Goal: Transaction & Acquisition: Purchase product/service

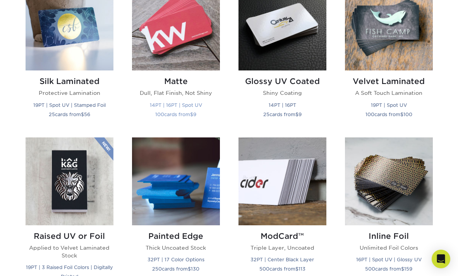
scroll to position [397, 0]
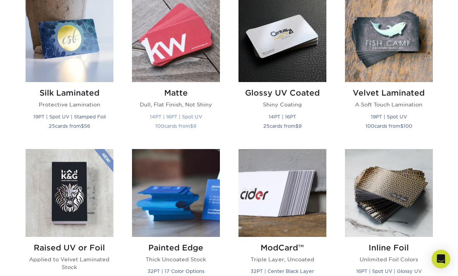
click at [197, 62] on img at bounding box center [176, 38] width 88 height 88
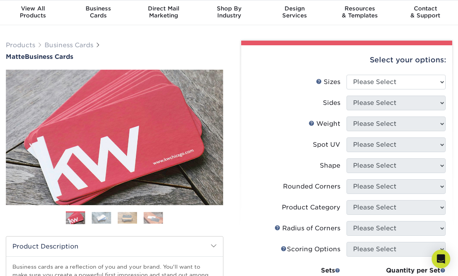
scroll to position [25, 0]
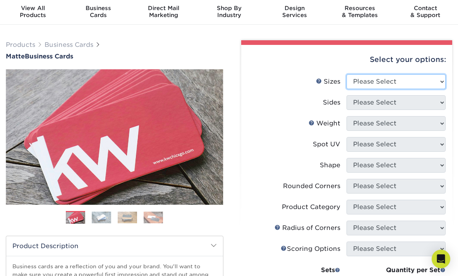
click at [440, 82] on select "Please Select 1.5" x 3.5" - Mini 1.75" x 3.5" - Mini 2" x 2" - Square 2" x 3" -…" at bounding box center [395, 81] width 99 height 15
select select "2.00x3.50"
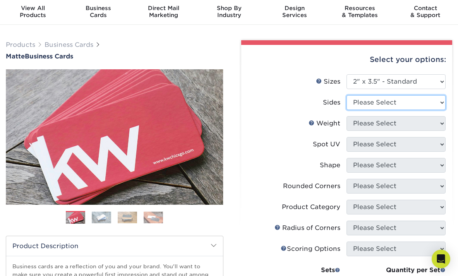
click at [424, 99] on select "Please Select Print Both Sides Print Front Only" at bounding box center [395, 102] width 99 height 15
select select "13abbda7-1d64-4f25-8bb2-c179b224825d"
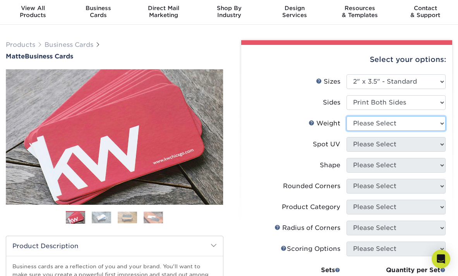
click at [407, 126] on select "Please Select 16PT 14PT" at bounding box center [395, 123] width 99 height 15
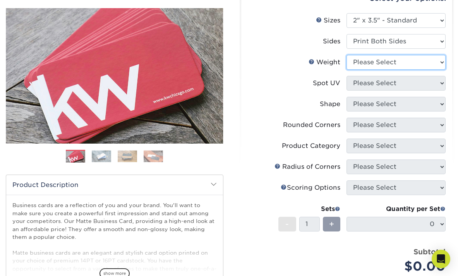
scroll to position [91, 0]
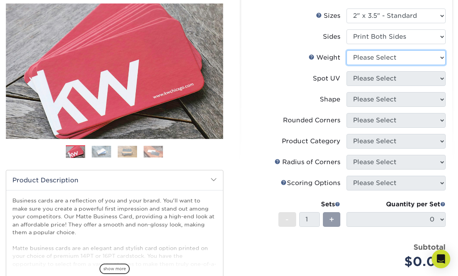
click at [440, 58] on select "Please Select 16PT 14PT" at bounding box center [395, 57] width 99 height 15
click at [313, 57] on link "Weight Help" at bounding box center [311, 57] width 6 height 6
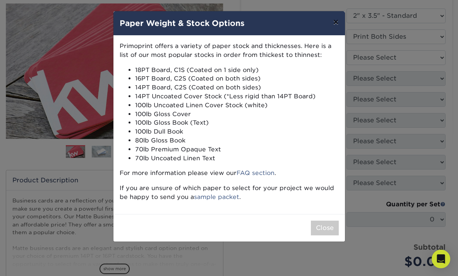
click at [335, 23] on button "×" at bounding box center [336, 22] width 18 height 22
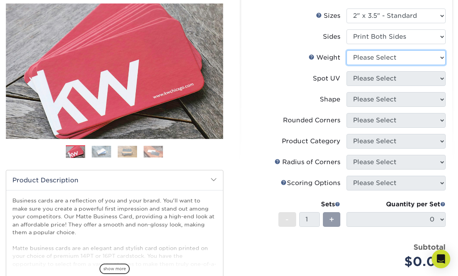
click at [440, 56] on select "Please Select 16PT 14PT" at bounding box center [395, 57] width 99 height 15
select select "16PT"
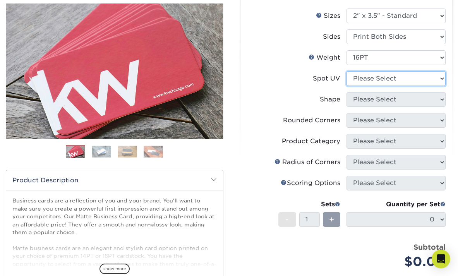
click at [439, 75] on select "Please Select No Spot UV Front and Back (Both Sides) Front Only Back Only" at bounding box center [395, 78] width 99 height 15
select select "3"
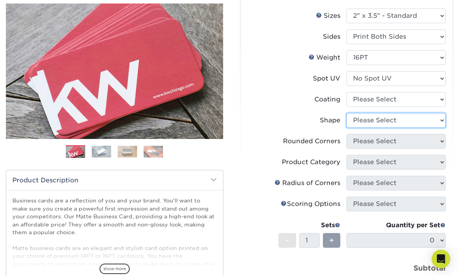
click at [430, 118] on select "Please Select Standard Oval" at bounding box center [395, 120] width 99 height 15
select select "standard"
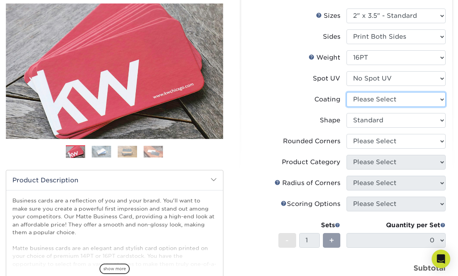
click at [430, 100] on select at bounding box center [395, 99] width 99 height 15
select select "121bb7b5-3b4d-429f-bd8d-bbf80e953313"
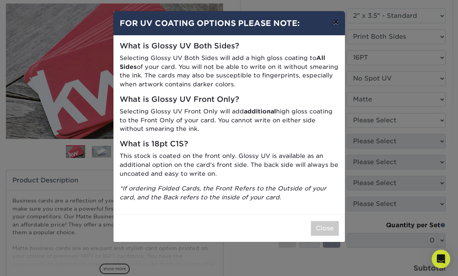
click at [336, 23] on button "×" at bounding box center [336, 22] width 18 height 22
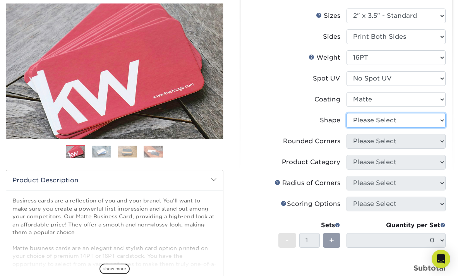
click at [442, 122] on select "Please Select Standard Oval" at bounding box center [395, 120] width 99 height 15
select select "standard"
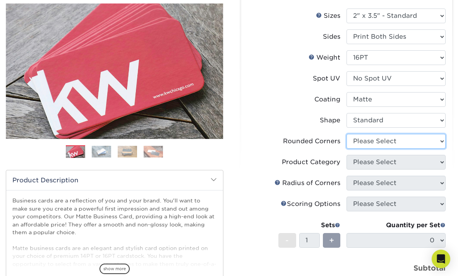
click at [429, 142] on select "Please Select Yes - Round 2 Corners Yes - Round 4 Corners No" at bounding box center [395, 141] width 99 height 15
select select "0"
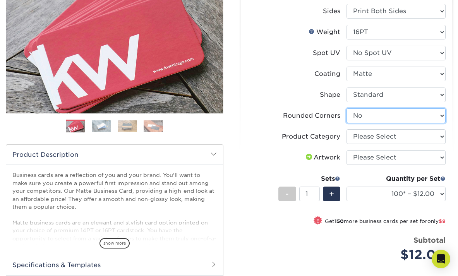
scroll to position [96, 0]
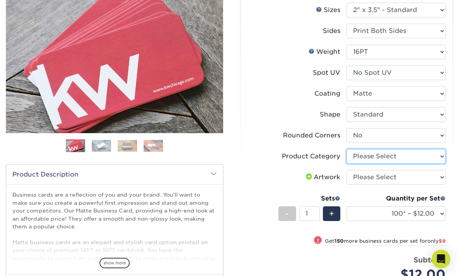
click at [428, 156] on select "Please Select Business Cards" at bounding box center [395, 156] width 99 height 15
select select "3b5148f1-0588-4f88-a218-97bcfdce65c1"
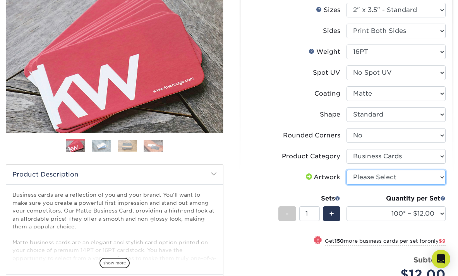
click at [406, 179] on select "Please Select I will upload files I need a design - $100" at bounding box center [395, 177] width 99 height 15
select select "upload"
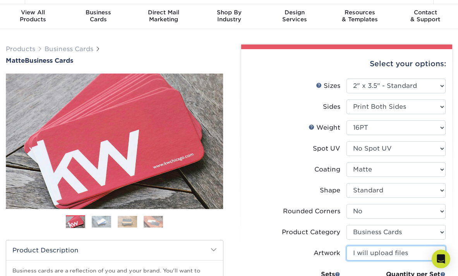
scroll to position [20, 0]
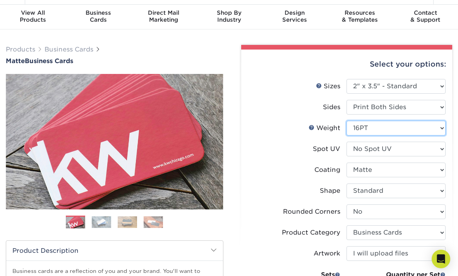
click at [408, 130] on select "Please Select 16PT 14PT" at bounding box center [395, 128] width 99 height 15
select select "14PT"
select select "-1"
select select
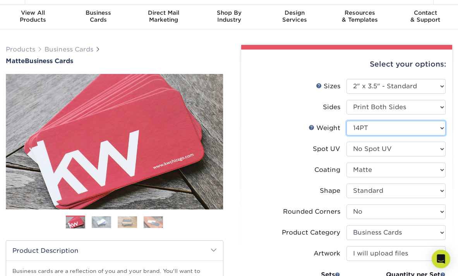
select select "-1"
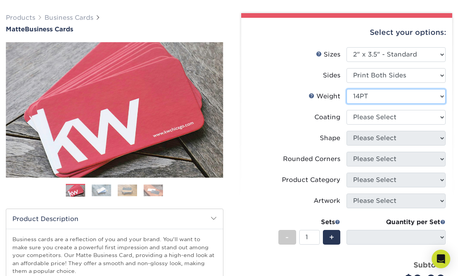
scroll to position [57, 0]
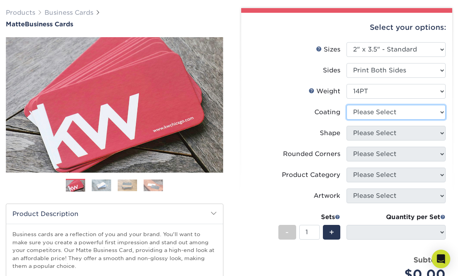
click at [365, 112] on select at bounding box center [395, 112] width 99 height 15
select select "121bb7b5-3b4d-429f-bd8d-bbf80e953313"
select select
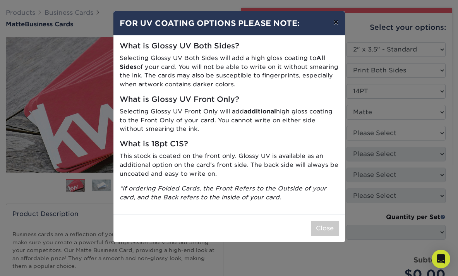
click at [335, 24] on button "×" at bounding box center [336, 22] width 18 height 22
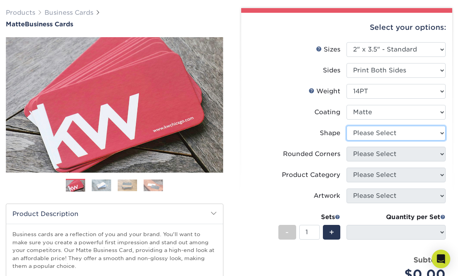
click at [401, 132] on select "Please Select Standard" at bounding box center [395, 133] width 99 height 15
select select "standard"
select select
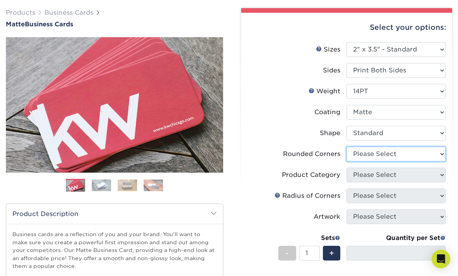
click at [391, 153] on select "Please Select Yes - Round 2 Corners Yes - Round 4 Corners No" at bounding box center [395, 154] width 99 height 15
select select "0"
select select "-1"
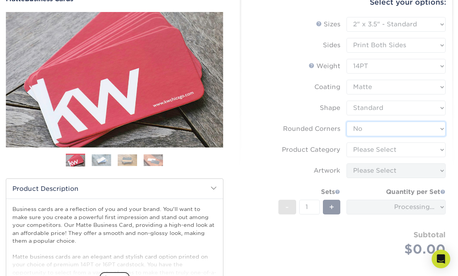
scroll to position [85, 0]
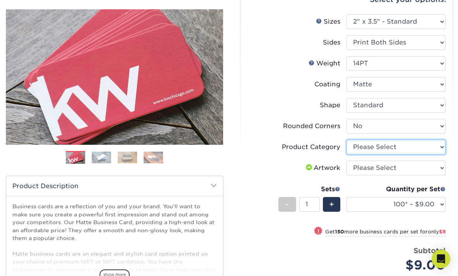
click at [439, 146] on select "Please Select Business Cards" at bounding box center [395, 147] width 99 height 15
select select "3b5148f1-0588-4f88-a218-97bcfdce65c1"
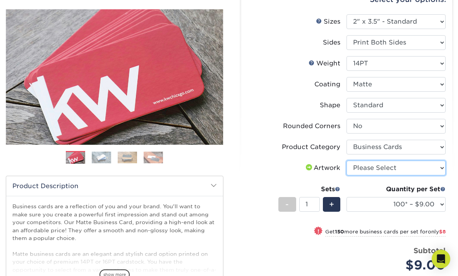
click at [413, 168] on select "Please Select I will upload files I need a design - $100" at bounding box center [395, 168] width 99 height 15
select select "upload"
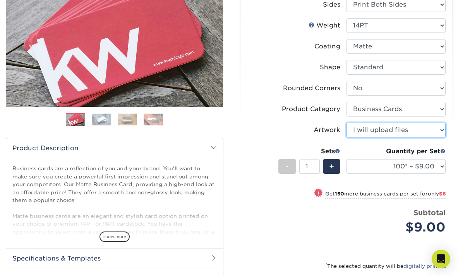
scroll to position [131, 0]
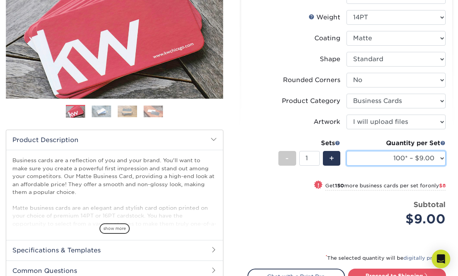
click at [440, 158] on select "100* – $9.00 250* – $17.00 500 – $33.00 1000 – $42.00 2500 – $75.00 5000 – $143…" at bounding box center [395, 158] width 99 height 15
select select "250* – $17.00"
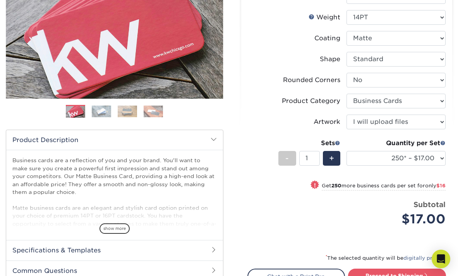
click at [240, 181] on div "Select your options: Sizes Help Sizes Sides 16PT" at bounding box center [343, 135] width 217 height 403
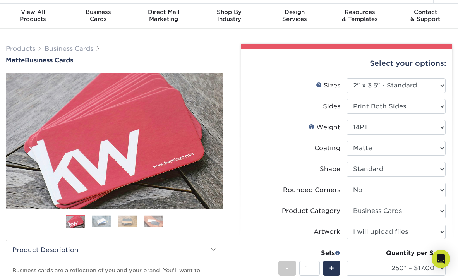
scroll to position [24, 0]
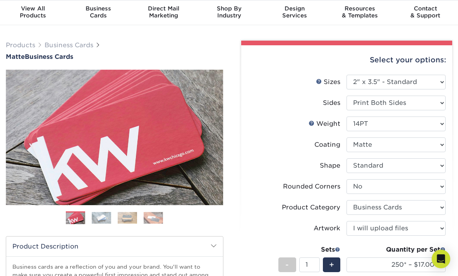
click at [106, 216] on img at bounding box center [101, 218] width 19 height 12
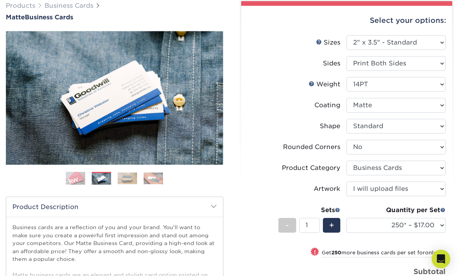
scroll to position [70, 0]
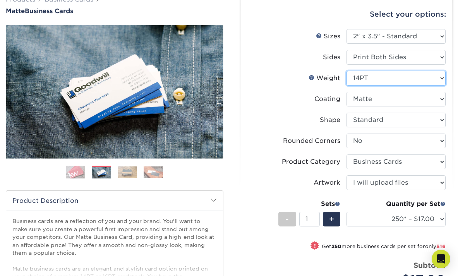
click at [408, 82] on select "Please Select 16PT 14PT" at bounding box center [395, 78] width 99 height 15
select select "16PT"
select select "-1"
select select
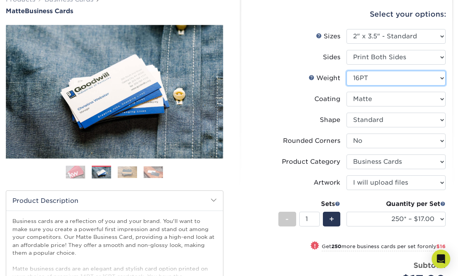
select select "-1"
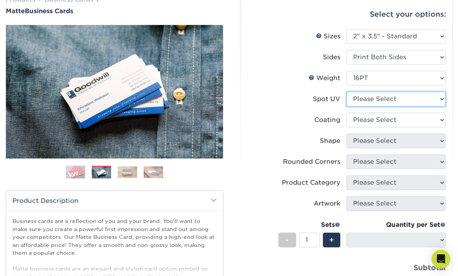
click at [409, 101] on select "Please Select No Spot UV Front and Back (Both Sides) Front Only Back Only" at bounding box center [395, 99] width 99 height 15
select select "3"
select select
click at [398, 102] on select "Please Select No Spot UV Front and Back (Both Sides) Front Only Back Only" at bounding box center [395, 99] width 99 height 15
select select "0"
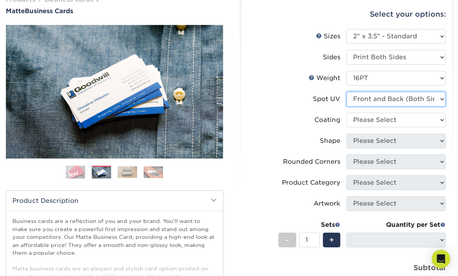
select select
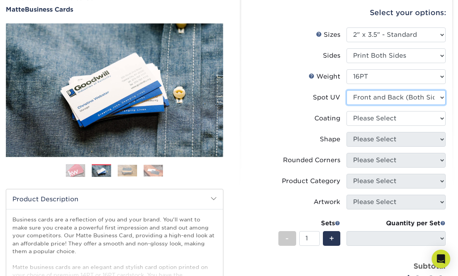
scroll to position [70, 0]
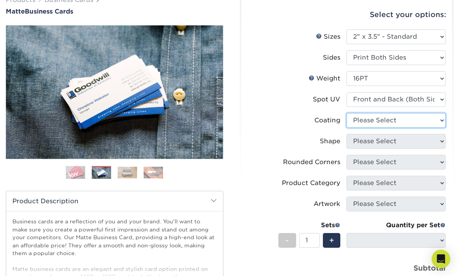
click at [365, 120] on select at bounding box center [395, 120] width 99 height 15
select select "121bb7b5-3b4d-429f-bd8d-bbf80e953313"
select select
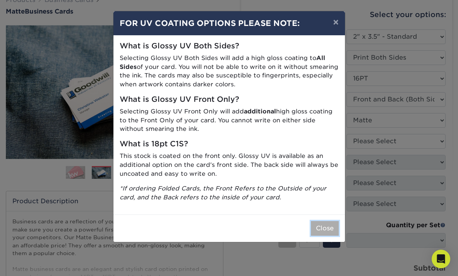
click at [329, 227] on button "Close" at bounding box center [325, 228] width 28 height 15
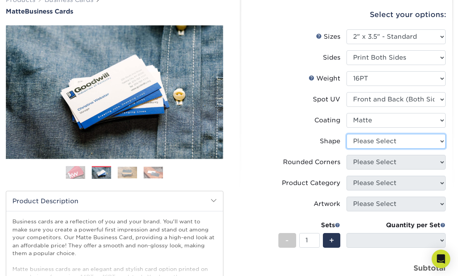
click at [404, 141] on select "Please Select Standard" at bounding box center [395, 141] width 99 height 15
select select "standard"
select select
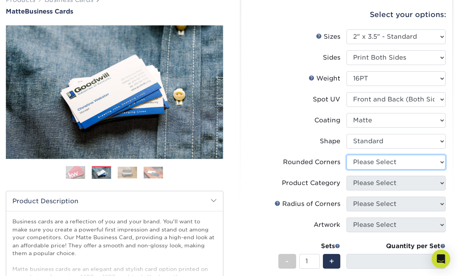
click at [370, 162] on select "Please Select Yes - Round 2 Corners Yes - Round 4 Corners No" at bounding box center [395, 162] width 99 height 15
select select "0"
select select "-1"
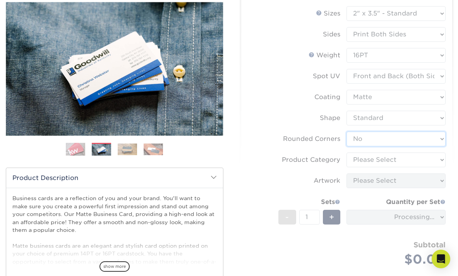
scroll to position [94, 0]
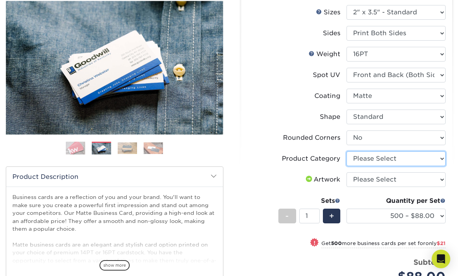
click at [363, 158] on select "Please Select Business Cards" at bounding box center [395, 158] width 99 height 15
select select "3b5148f1-0588-4f88-a218-97bcfdce65c1"
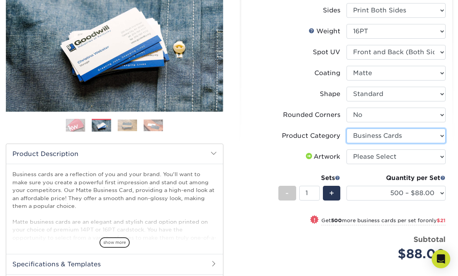
scroll to position [84, 0]
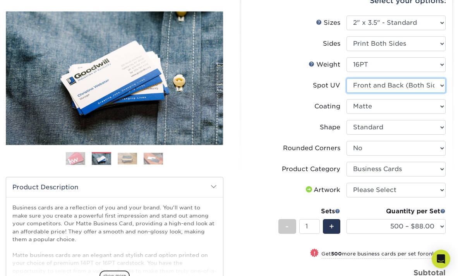
click at [367, 82] on select "Please Select No Spot UV Front and Back (Both Sides) Front Only Back Only" at bounding box center [395, 85] width 99 height 15
select select "1"
select select "-1"
select select
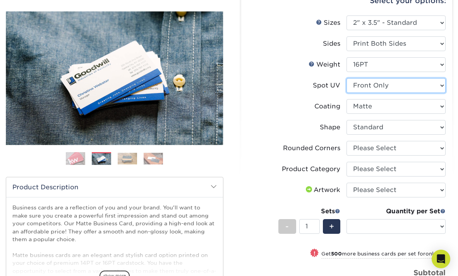
select select "-1"
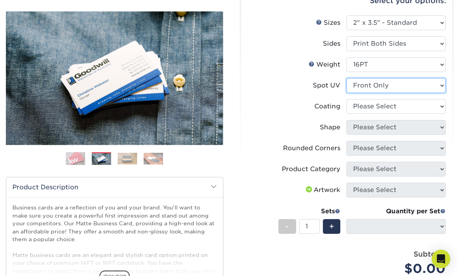
scroll to position [104, 0]
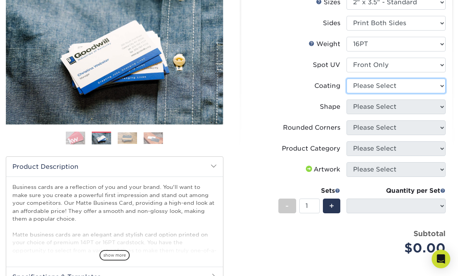
click at [377, 80] on select at bounding box center [395, 86] width 99 height 15
select select "121bb7b5-3b4d-429f-bd8d-bbf80e953313"
select select
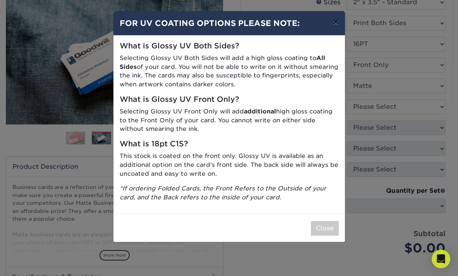
click at [334, 24] on button "×" at bounding box center [336, 22] width 18 height 22
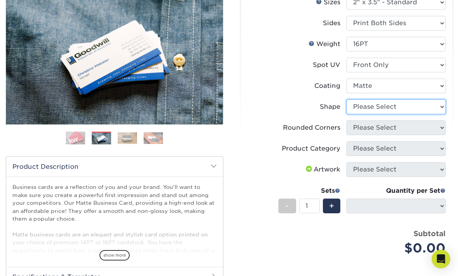
click at [369, 107] on select "Please Select Standard" at bounding box center [395, 106] width 99 height 15
select select "standard"
select select
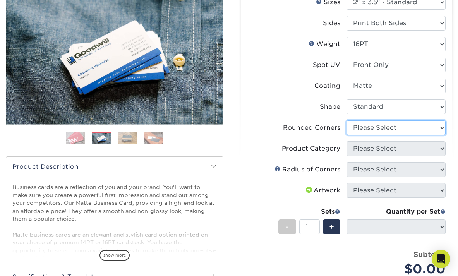
click at [365, 129] on select "Please Select Yes - Round 2 Corners Yes - Round 4 Corners No" at bounding box center [395, 127] width 99 height 15
select select "0"
select select "-1"
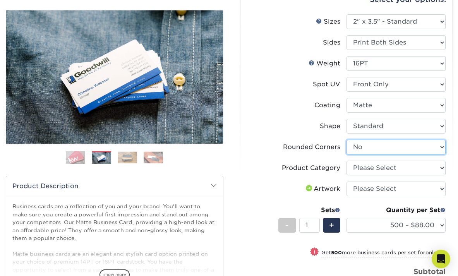
scroll to position [79, 0]
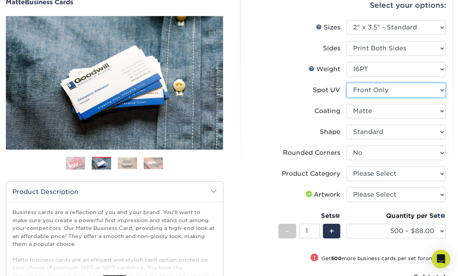
click at [383, 93] on select "Please Select No Spot UV Front and Back (Both Sides) Front Only Back Only" at bounding box center [395, 90] width 99 height 15
select select "3"
select select "-1"
select select
select select "-1"
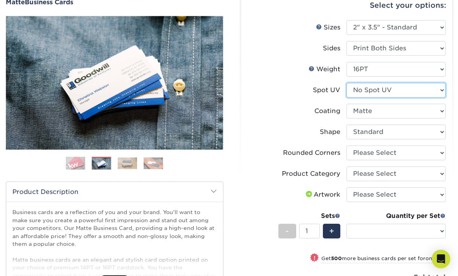
select select "-1"
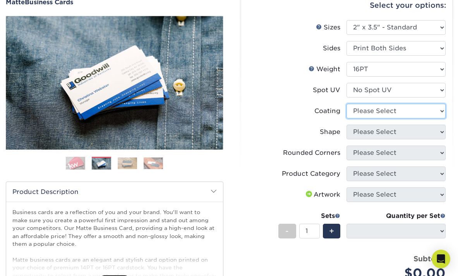
click at [380, 113] on select at bounding box center [395, 111] width 99 height 15
select select "121bb7b5-3b4d-429f-bd8d-bbf80e953313"
select select
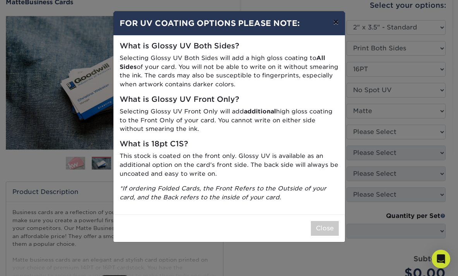
click at [336, 24] on button "×" at bounding box center [336, 22] width 18 height 22
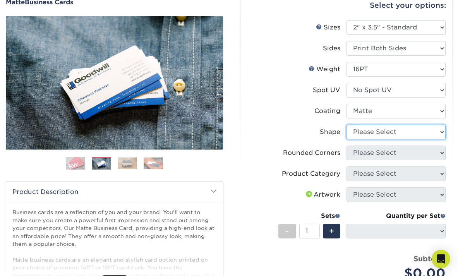
click at [392, 134] on select "Please Select Standard Oval" at bounding box center [395, 132] width 99 height 15
select select "standard"
select select
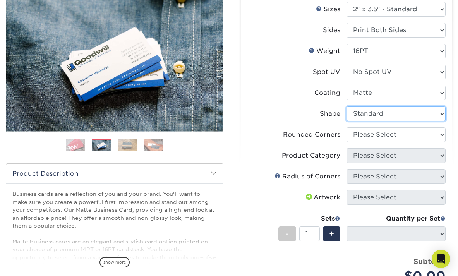
scroll to position [99, 0]
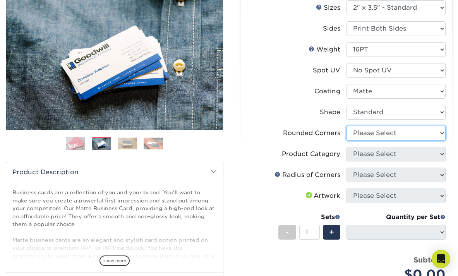
click at [364, 135] on select "Please Select Yes - Round 2 Corners Yes - Round 4 Corners No" at bounding box center [395, 133] width 99 height 15
select select "0"
select select "-1"
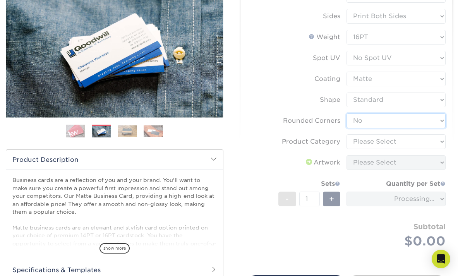
scroll to position [111, 0]
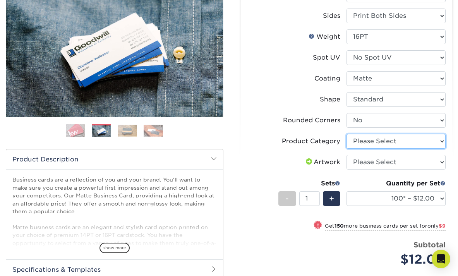
click at [358, 140] on select "Please Select Business Cards" at bounding box center [395, 141] width 99 height 15
select select "3b5148f1-0588-4f88-a218-97bcfdce65c1"
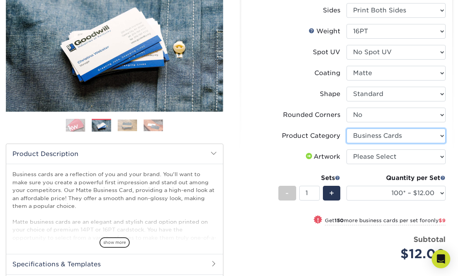
scroll to position [118, 0]
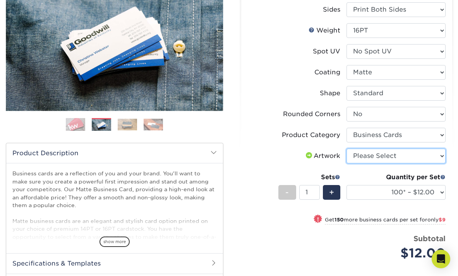
click at [363, 156] on select "Please Select I will upload files I need a design - $100" at bounding box center [395, 156] width 99 height 15
select select "upload"
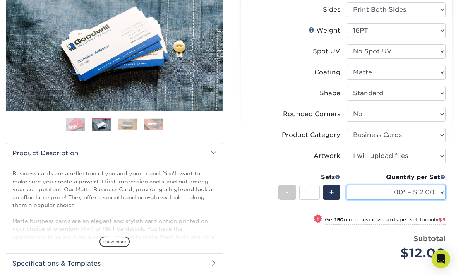
click at [378, 194] on select "100* – $12.00 250* – $21.00 500 – $42.00 1000 – $53.00 2500 – $95.00 5000 – $18…" at bounding box center [395, 192] width 99 height 15
select select "250* – $21.00"
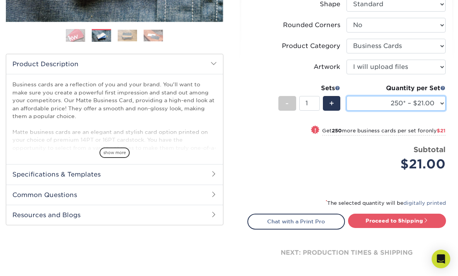
scroll to position [211, 0]
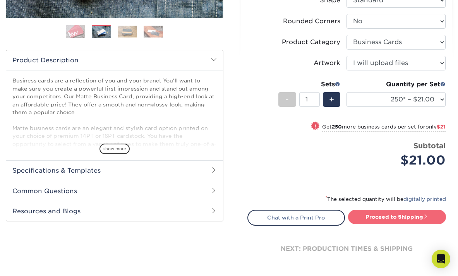
click at [363, 216] on link "Proceed to Shipping" at bounding box center [397, 217] width 98 height 14
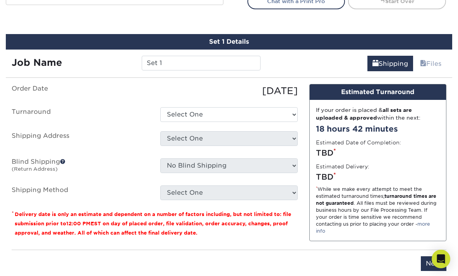
scroll to position [441, 0]
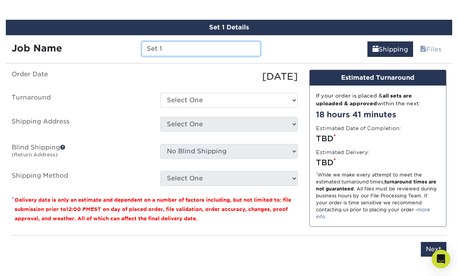
click at [217, 50] on input "Set 1" at bounding box center [201, 48] width 118 height 15
type input "[PERSON_NAME]"
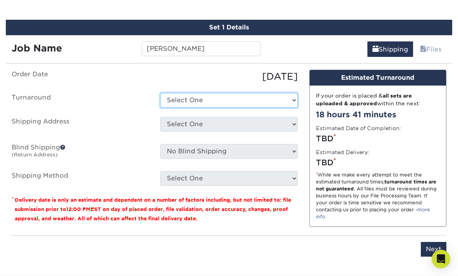
click at [292, 100] on select "Select One 2-4 Business Days 2 Day Next Business Day" at bounding box center [228, 100] width 137 height 15
select select "23721297-b68b-4846-ba83-3171e6bd9d78"
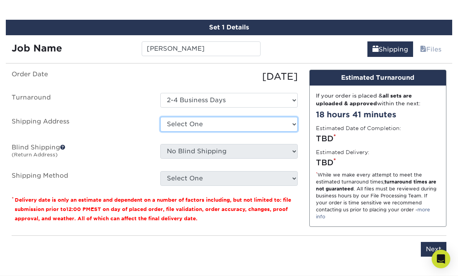
click at [277, 118] on select "Select One + Add New Address - Login" at bounding box center [228, 124] width 137 height 15
select select "newaddress"
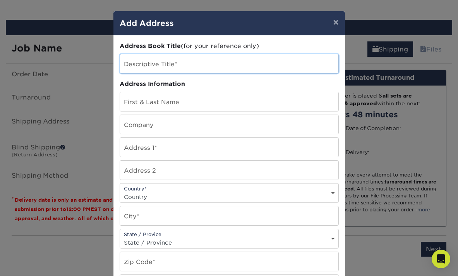
click at [240, 65] on input "text" at bounding box center [229, 63] width 218 height 19
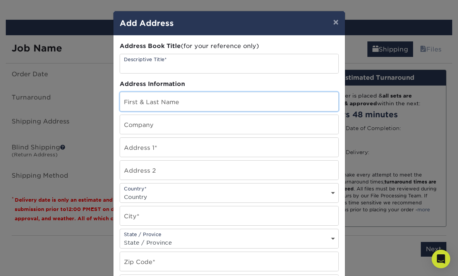
click at [192, 100] on input "text" at bounding box center [229, 101] width 218 height 19
type input "[PERSON_NAME]"
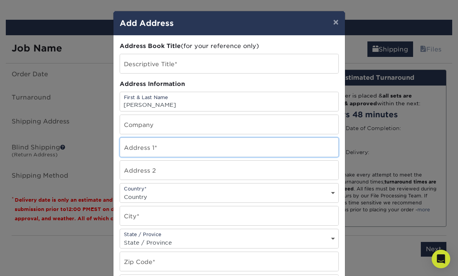
click at [158, 150] on input "text" at bounding box center [229, 147] width 218 height 19
type input "[STREET_ADDRESS][PERSON_NAME]"
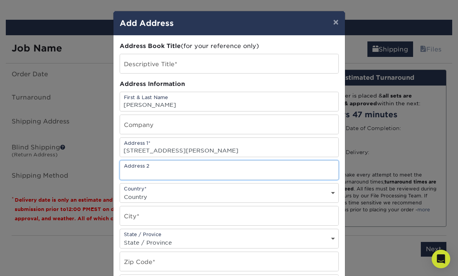
click at [144, 166] on input "text" at bounding box center [229, 170] width 218 height 19
type input "Apt A"
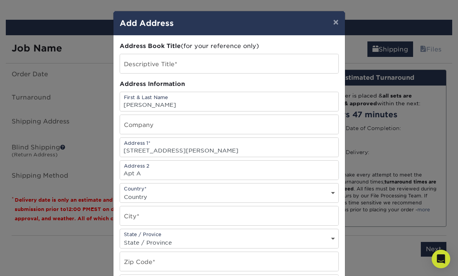
click at [144, 198] on select "Country United States Canada ----------------------------- Afghanistan Albania …" at bounding box center [229, 196] width 218 height 11
select select "US"
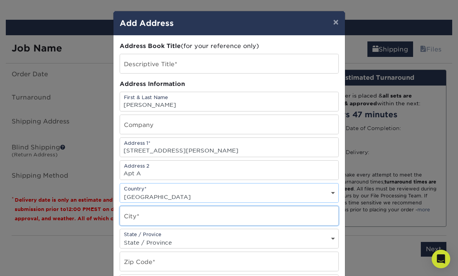
click at [140, 214] on input "text" at bounding box center [229, 215] width 218 height 19
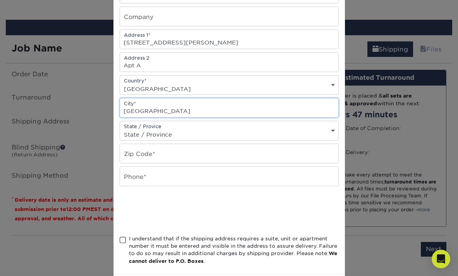
scroll to position [114, 0]
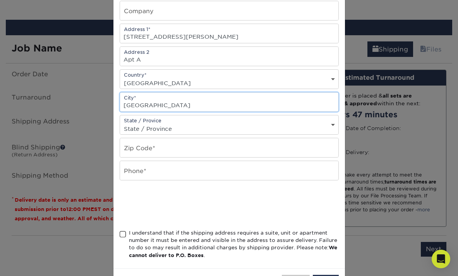
type input "Bell Gardens"
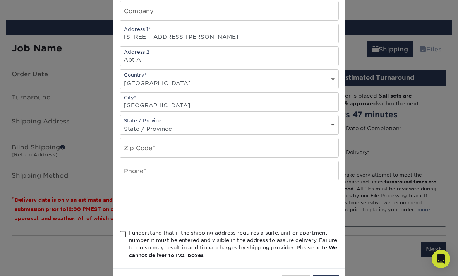
click at [167, 121] on div "State / Provice State / Province Alabama Alaska Arizona Arkansas California Col…" at bounding box center [229, 125] width 219 height 20
click at [160, 127] on select "State / Province Alabama Alaska Arizona Arkansas California Colorado Connecticu…" at bounding box center [229, 128] width 218 height 11
select select "CA"
click at [156, 152] on input "text" at bounding box center [229, 147] width 218 height 19
type input "90201"
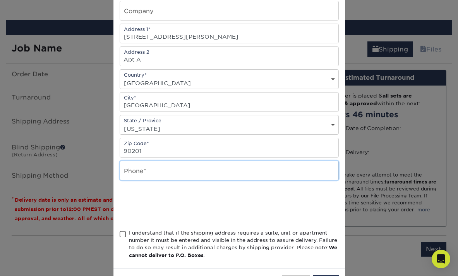
click at [145, 174] on input "text" at bounding box center [229, 170] width 218 height 19
type input "323-270-6625"
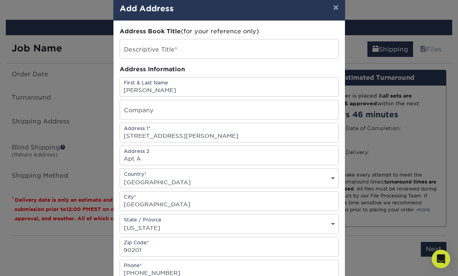
scroll to position [0, 0]
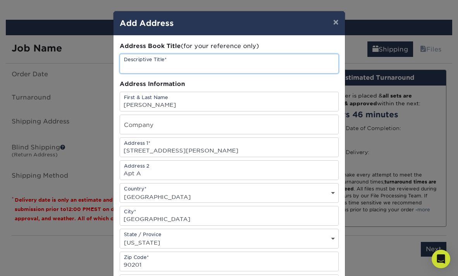
click at [178, 60] on input "text" at bounding box center [229, 63] width 218 height 19
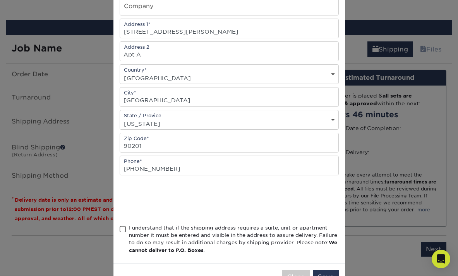
scroll to position [145, 0]
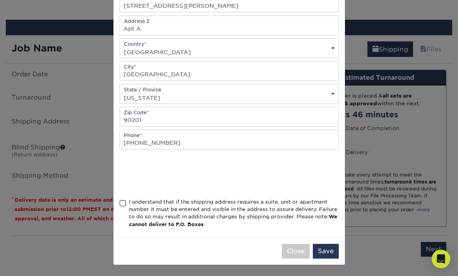
type input "Hendricks and Sons"
click at [122, 206] on span at bounding box center [123, 203] width 7 height 7
click at [0, 0] on input "I understand that if the shipping address requires a suite, unit or apartment n…" at bounding box center [0, 0] width 0 height 0
click at [324, 252] on button "Save" at bounding box center [326, 251] width 26 height 15
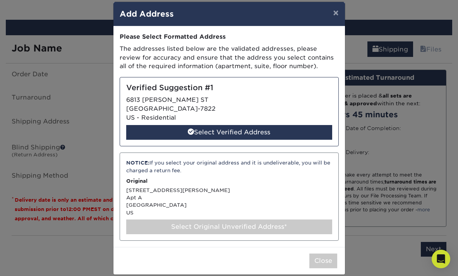
scroll to position [8, 0]
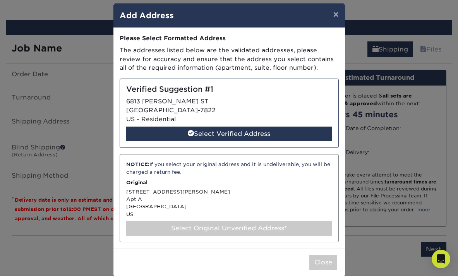
click at [253, 216] on div "NOTICE: If you select your original address and it is undeliverable, you will b…" at bounding box center [229, 198] width 219 height 88
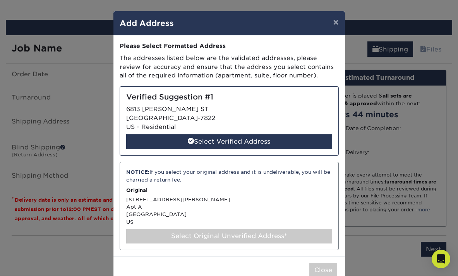
scroll to position [19, 0]
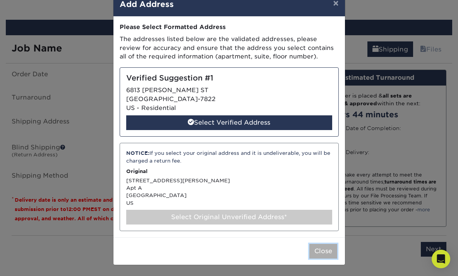
click at [318, 249] on button "Close" at bounding box center [323, 251] width 28 height 15
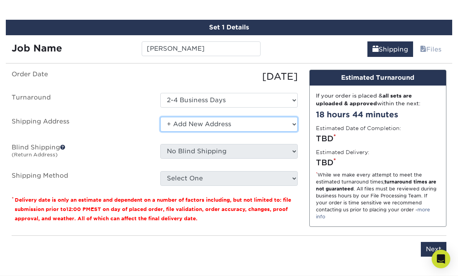
click at [265, 128] on select "Select One + Add New Address - Login" at bounding box center [228, 124] width 137 height 15
click at [209, 125] on select "Select One + Add New Address - Login" at bounding box center [228, 124] width 137 height 15
click at [204, 125] on select "Select One + Add New Address - Login" at bounding box center [228, 124] width 137 height 15
select select "newaddress"
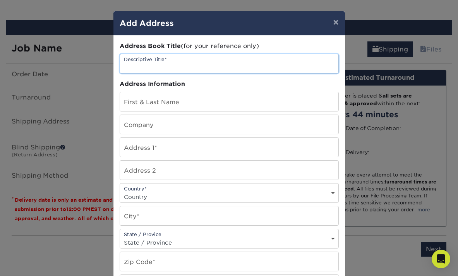
click at [219, 62] on input "text" at bounding box center [229, 63] width 218 height 19
type input "Hendricks and Sons"
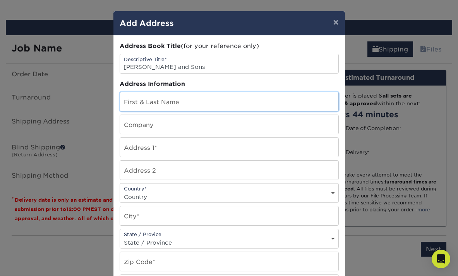
click at [174, 106] on input "text" at bounding box center [229, 101] width 218 height 19
type input "[PERSON_NAME]"
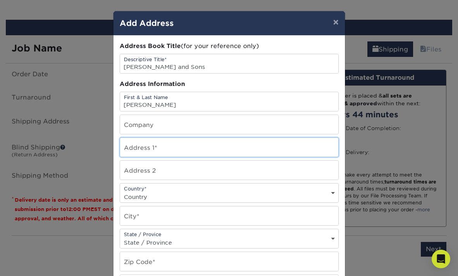
click at [165, 147] on input "text" at bounding box center [229, 147] width 218 height 19
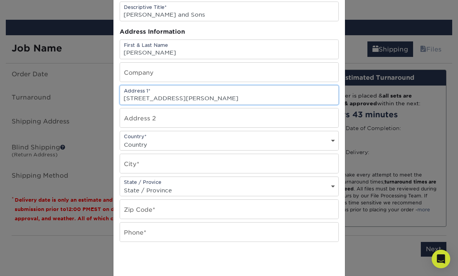
scroll to position [60, 0]
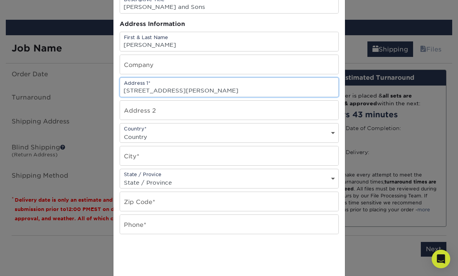
type input "6813 Hannon St. Apt A"
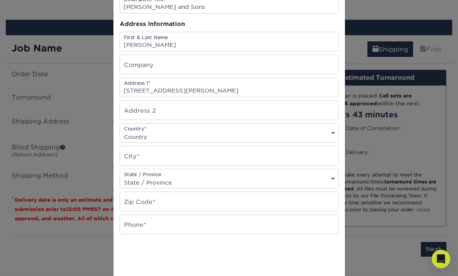
click at [151, 134] on select "Country United States Canada ----------------------------- Afghanistan Albania …" at bounding box center [229, 136] width 218 height 11
select select "US"
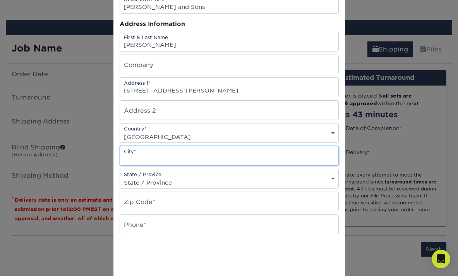
click at [144, 155] on input "text" at bounding box center [229, 155] width 218 height 19
type input "Bell Gardens"
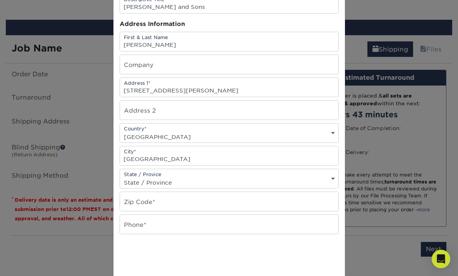
click at [144, 181] on select "State / Province Alabama Alaska Arizona Arkansas California Colorado Connecticu…" at bounding box center [229, 182] width 218 height 11
select select "CA"
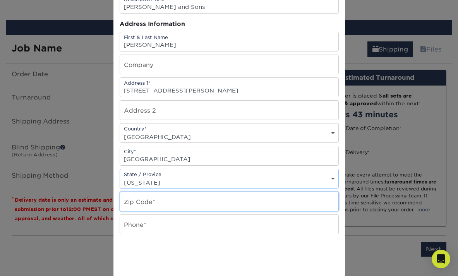
click at [151, 203] on input "text" at bounding box center [229, 201] width 218 height 19
type input "90201"
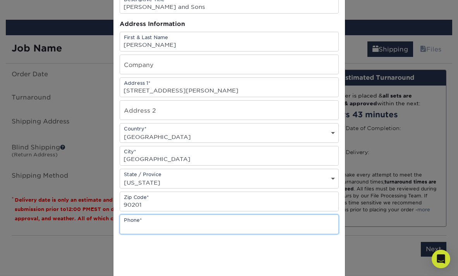
click at [141, 228] on input "text" at bounding box center [229, 224] width 218 height 19
type input "323-270-6625"
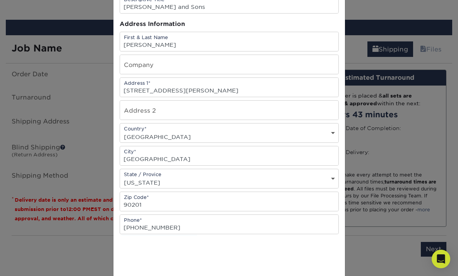
click at [248, 246] on div at bounding box center [229, 258] width 219 height 30
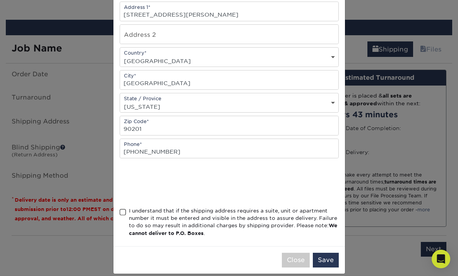
scroll to position [145, 0]
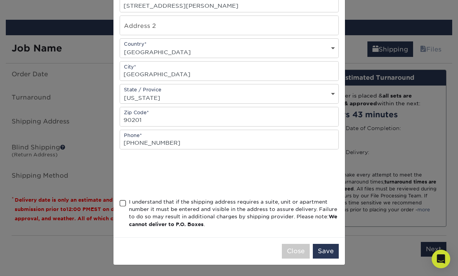
click at [122, 201] on span at bounding box center [123, 203] width 7 height 7
click at [0, 0] on input "I understand that if the shipping address requires a suite, unit or apartment n…" at bounding box center [0, 0] width 0 height 0
click at [327, 252] on button "Save" at bounding box center [326, 251] width 26 height 15
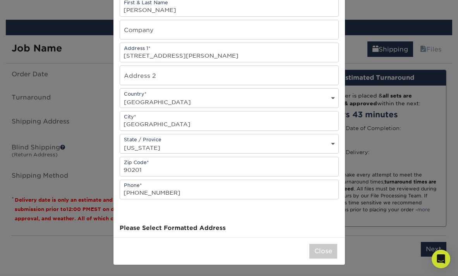
scroll to position [0, 0]
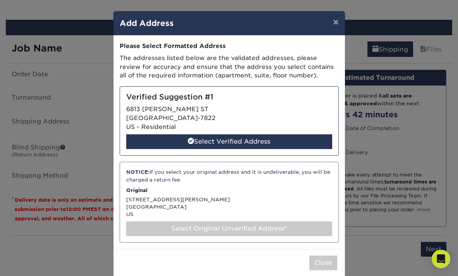
click at [287, 121] on div "Verified Suggestion #1 6813 HANNON ST BELL GARDENS, CA 90201-7822 US - Resident…" at bounding box center [229, 120] width 219 height 69
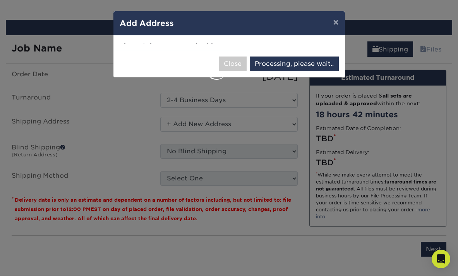
select select "286129"
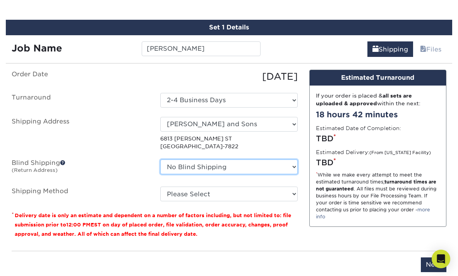
click at [259, 164] on select "No Blind Shipping + Add New Address" at bounding box center [228, 166] width 137 height 15
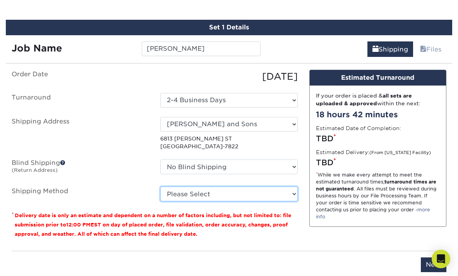
click at [211, 193] on select "Please Select Ground Shipping (+$7.84) 3 Day Shipping Service (+$20.06) 2 Day A…" at bounding box center [228, 194] width 137 height 15
select select "03"
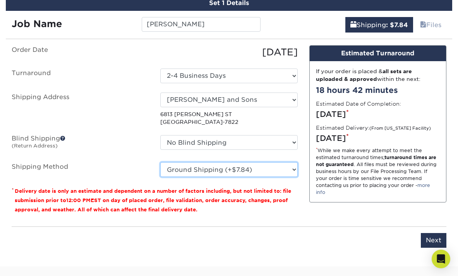
scroll to position [466, 0]
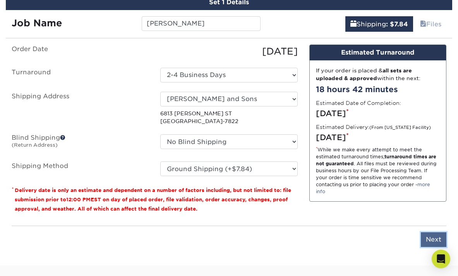
click at [427, 234] on input "Next" at bounding box center [434, 239] width 26 height 15
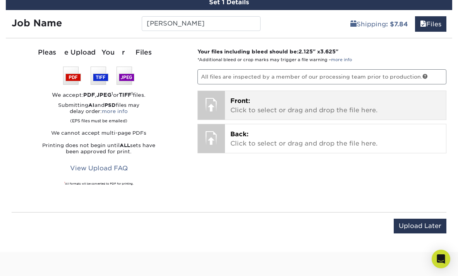
click at [253, 110] on p "Front: Click to select or drag and drop the file here." at bounding box center [335, 105] width 210 height 19
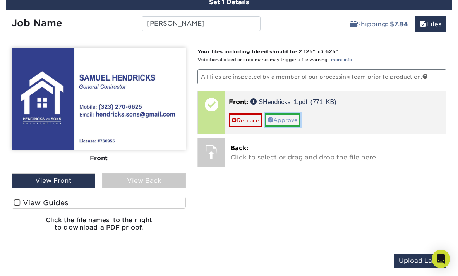
click at [288, 118] on link "Approve" at bounding box center [282, 119] width 35 height 13
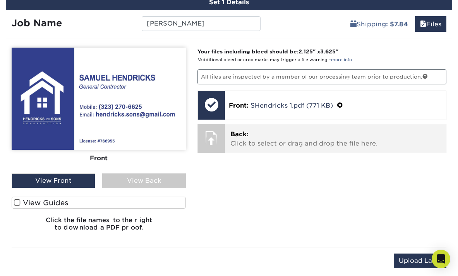
click at [274, 139] on p "Back: Click to select or drag and drop the file here." at bounding box center [335, 139] width 210 height 19
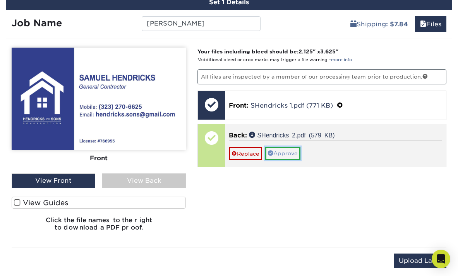
click at [293, 155] on link "Approve" at bounding box center [282, 153] width 35 height 13
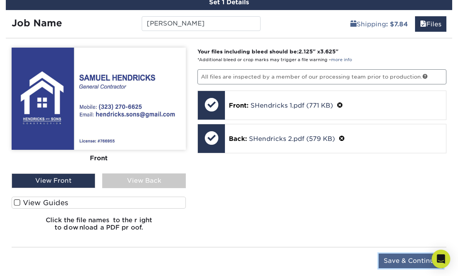
click at [391, 259] on input "Save & Continue" at bounding box center [410, 260] width 65 height 15
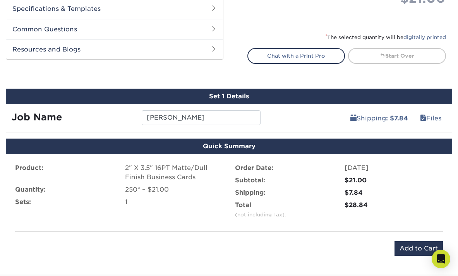
scroll to position [411, 0]
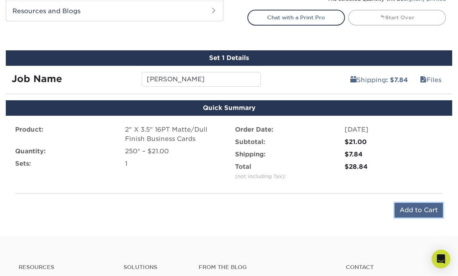
click at [405, 207] on input "Add to Cart" at bounding box center [418, 210] width 48 height 15
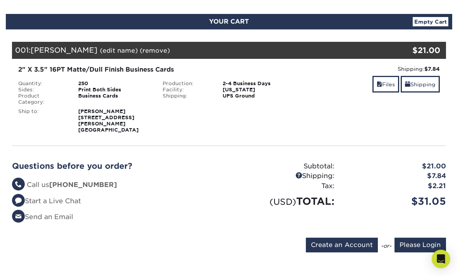
scroll to position [80, 0]
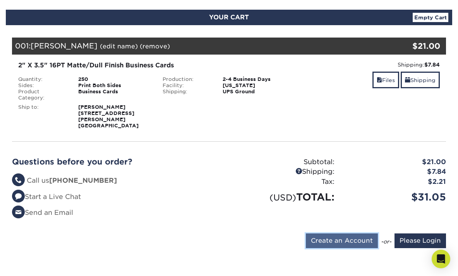
click at [333, 233] on input "Create an Account" at bounding box center [342, 240] width 72 height 15
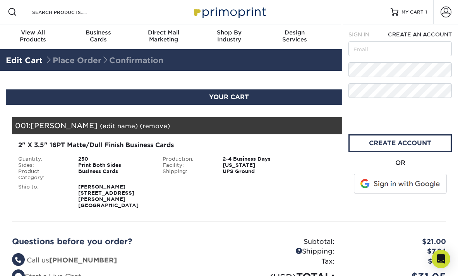
scroll to position [0, 0]
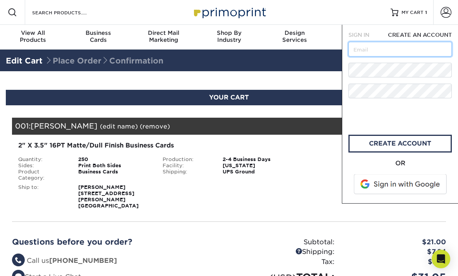
click at [376, 51] on input "text" at bounding box center [399, 49] width 103 height 15
type input "[EMAIL_ADDRESS][DOMAIN_NAME]"
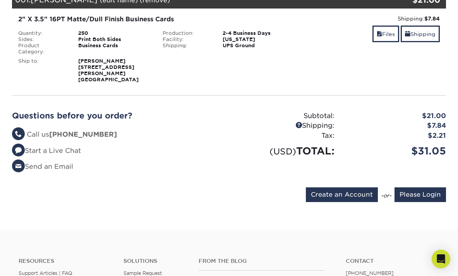
scroll to position [123, 0]
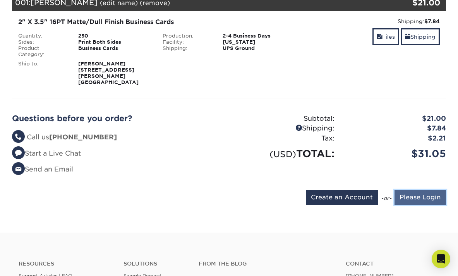
click at [409, 190] on input "Please Login" at bounding box center [419, 197] width 51 height 15
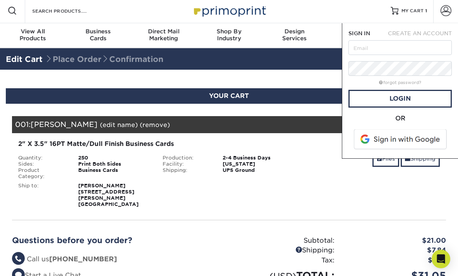
scroll to position [0, 0]
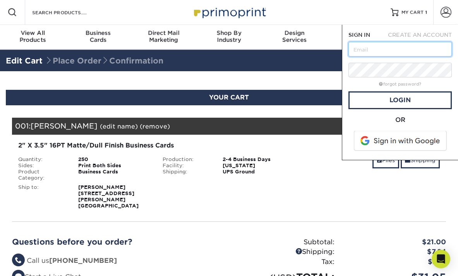
click at [382, 54] on input "text" at bounding box center [399, 49] width 103 height 15
click at [306, 170] on div "Shipping: $7.84 Discount: - $0.00 Files Shipping" at bounding box center [373, 175] width 144 height 68
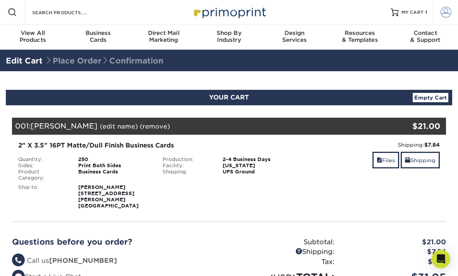
click at [444, 14] on span at bounding box center [445, 12] width 11 height 11
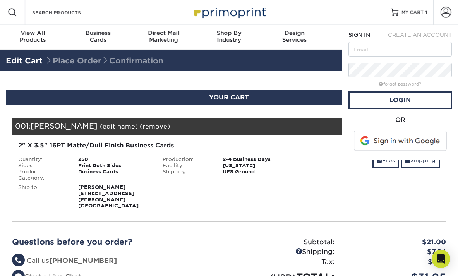
click at [329, 172] on div "Shipping: $7.84 Discount: - $0.00 Files Shipping" at bounding box center [373, 175] width 144 height 68
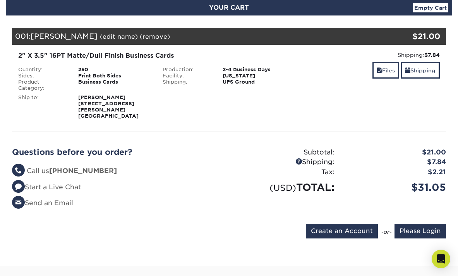
scroll to position [121, 0]
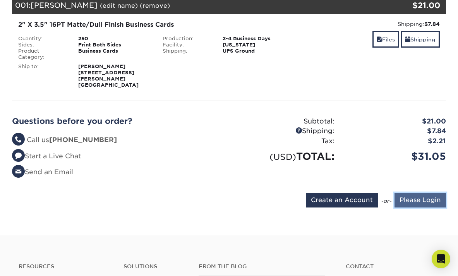
click at [407, 193] on input "Please Login" at bounding box center [419, 200] width 51 height 15
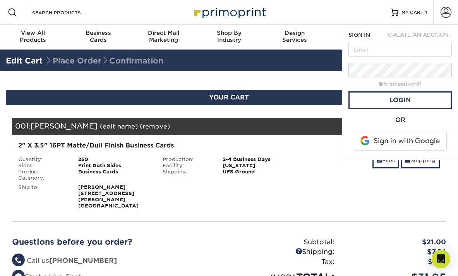
scroll to position [0, 0]
click at [371, 51] on input "text" at bounding box center [399, 49] width 103 height 15
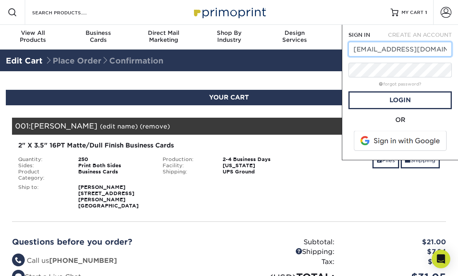
type input "melslife82@gmail.com"
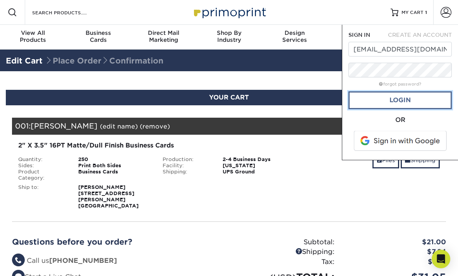
click at [407, 99] on link "Login" at bounding box center [399, 100] width 103 height 18
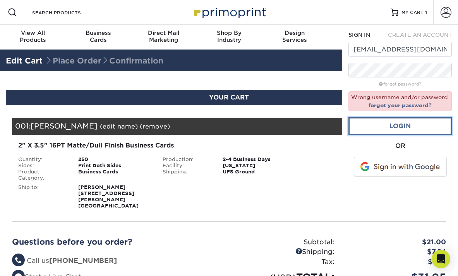
click at [387, 127] on link "Login" at bounding box center [399, 126] width 103 height 18
click at [318, 178] on div "Shipping: $7.84 Discount: - $0.00 Files Shipping" at bounding box center [373, 175] width 144 height 68
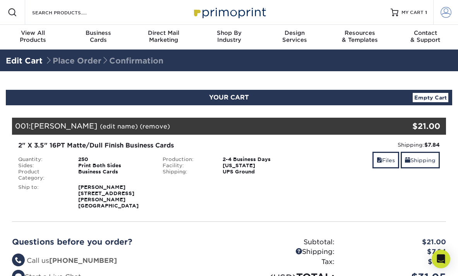
click at [445, 13] on span at bounding box center [445, 12] width 11 height 11
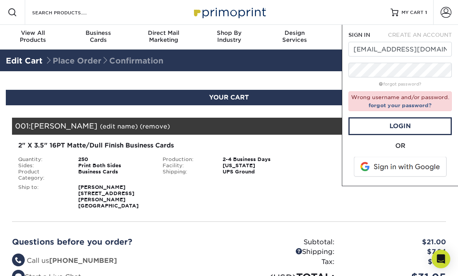
click at [399, 168] on span at bounding box center [400, 167] width 99 height 20
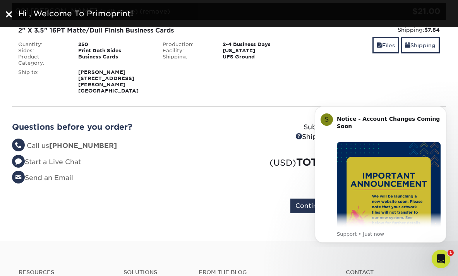
scroll to position [119, 0]
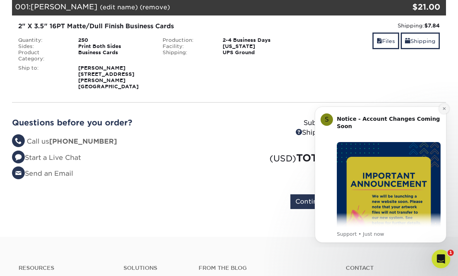
click at [443, 108] on icon "Dismiss notification" at bounding box center [443, 108] width 3 height 3
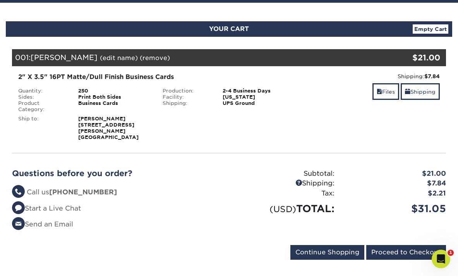
scroll to position [91, 0]
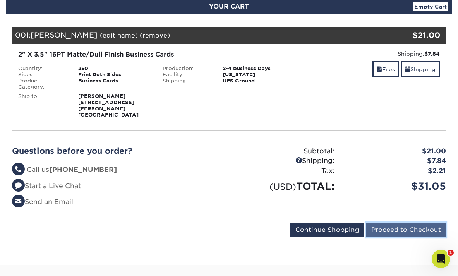
click at [395, 223] on input "Proceed to Checkout" at bounding box center [406, 230] width 80 height 15
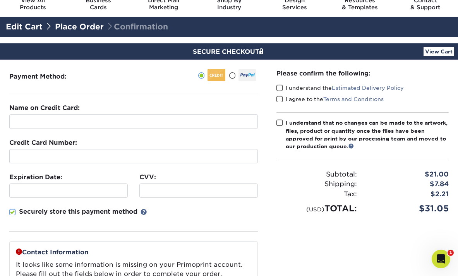
scroll to position [25, 0]
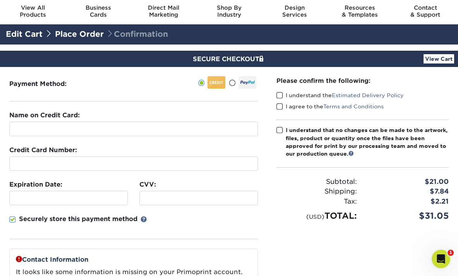
click at [279, 95] on span at bounding box center [279, 95] width 7 height 7
click at [0, 0] on input "I understand the Estimated Delivery Policy" at bounding box center [0, 0] width 0 height 0
click at [279, 106] on span at bounding box center [279, 106] width 7 height 7
click at [0, 0] on input "I agree to the Terms and Conditions" at bounding box center [0, 0] width 0 height 0
click at [281, 130] on span at bounding box center [279, 130] width 7 height 7
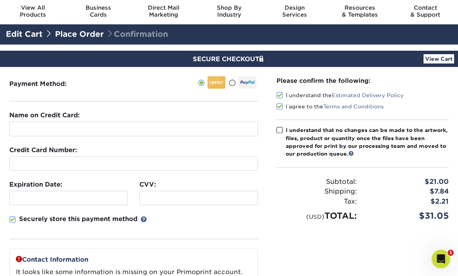
click at [0, 0] on input "I understand that no changes can be made to the artwork, files, product or quan…" at bounding box center [0, 0] width 0 height 0
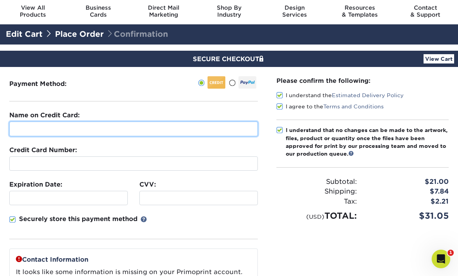
click at [76, 130] on input "text" at bounding box center [133, 129] width 248 height 15
type input "Melissa Phillips"
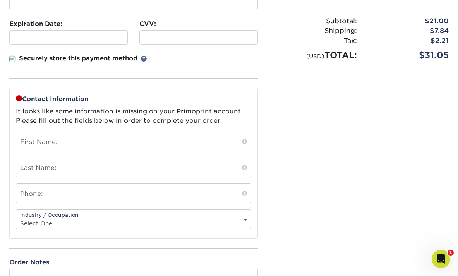
scroll to position [192, 0]
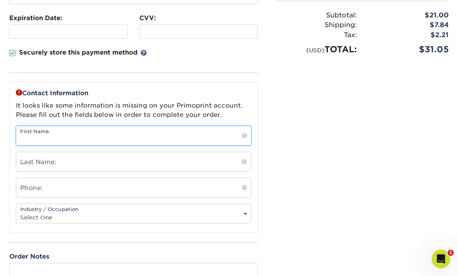
click at [178, 140] on input "text" at bounding box center [133, 135] width 235 height 19
type input "[PERSON_NAME]"
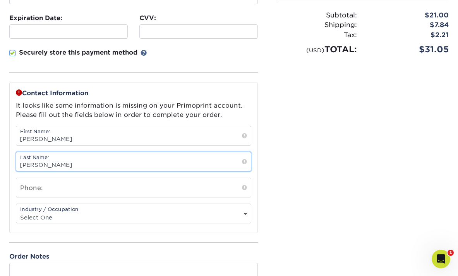
type input "Phillips"
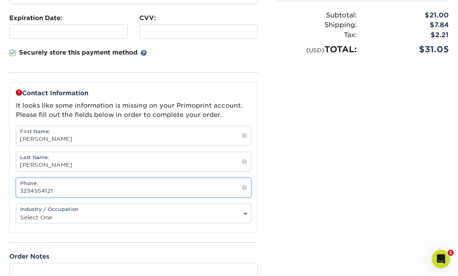
type input "3234554121"
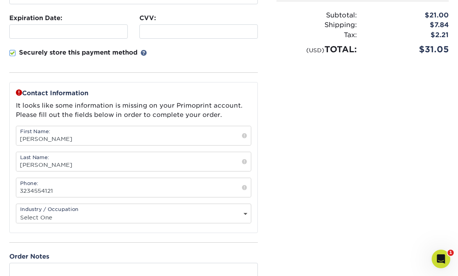
click at [76, 214] on select "Select One Administrative Executive Human Resources Construction Education Ente…" at bounding box center [133, 217] width 235 height 11
select select "11"
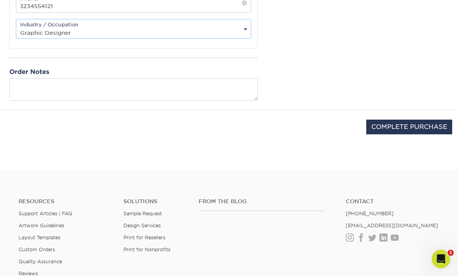
scroll to position [401, 0]
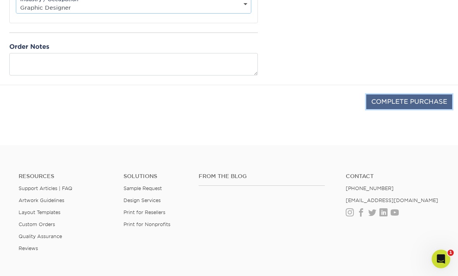
click at [401, 103] on input "COMPLETE PURCHASE" at bounding box center [409, 101] width 86 height 15
type input "PROCESSING, PLEASE WAIT..."
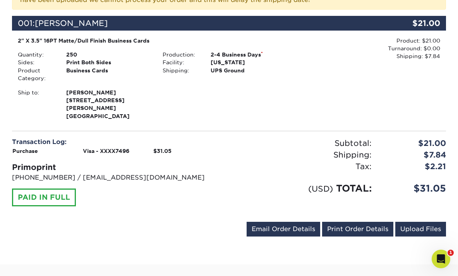
scroll to position [207, 0]
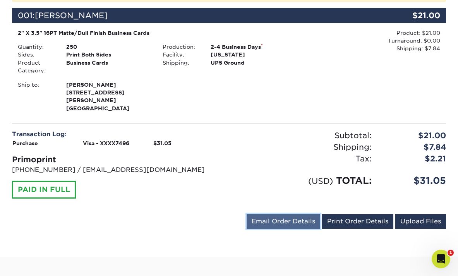
click at [269, 214] on link "Email Order Details" at bounding box center [284, 221] width 74 height 15
